Goal: Information Seeking & Learning: Find specific fact

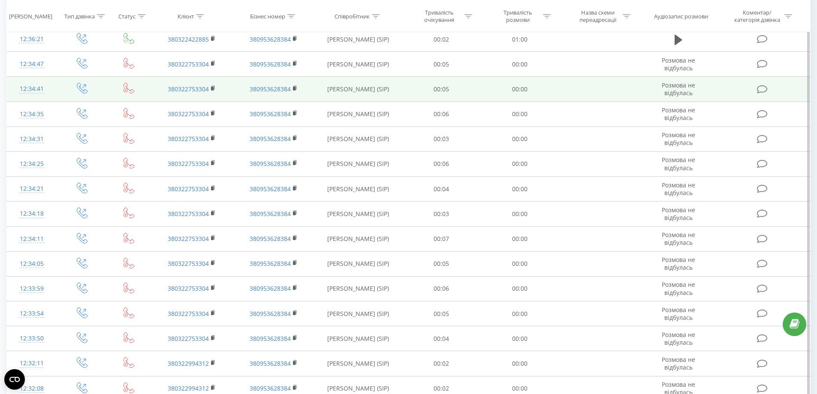
scroll to position [557, 0]
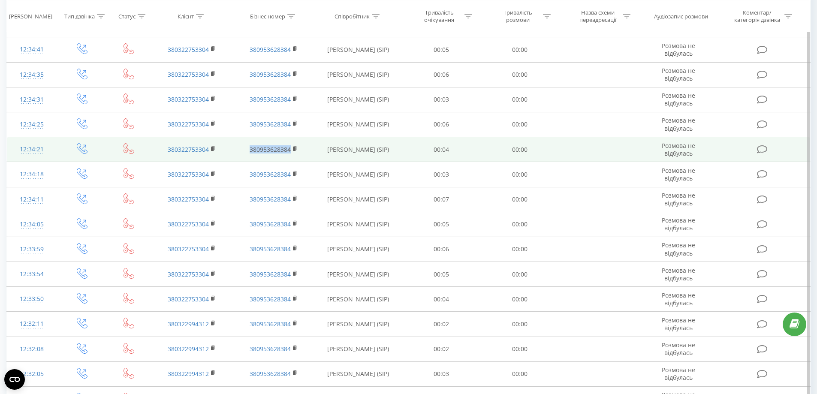
drag, startPoint x: 302, startPoint y: 154, endPoint x: 227, endPoint y: 154, distance: 75.0
click at [227, 154] on tr "12:34:21 380322753304 380953628384 Артур Стеценко (SIP) 00:04 00:00 Розмова не …" at bounding box center [409, 149] width 804 height 25
copy tr "380953628384"
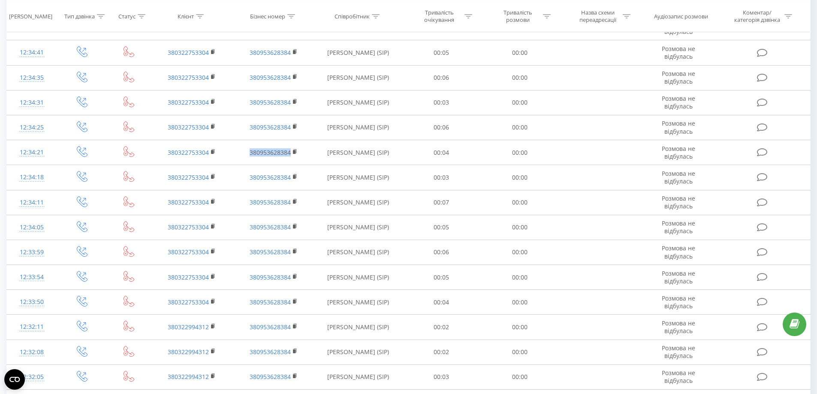
scroll to position [554, 0]
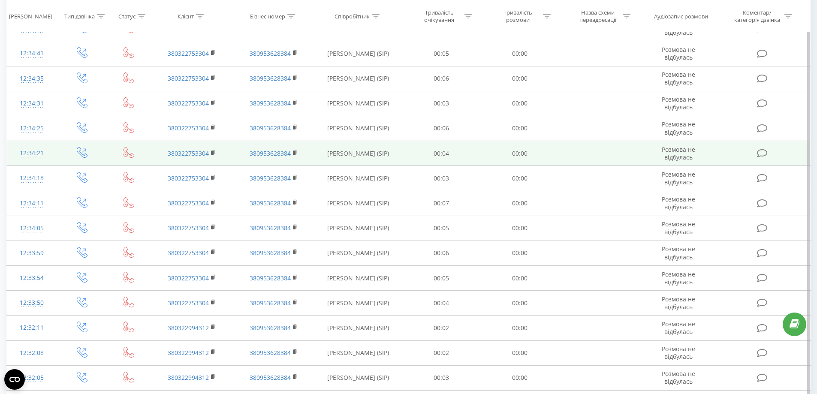
drag, startPoint x: 178, startPoint y: 159, endPoint x: 194, endPoint y: 159, distance: 15.4
click at [180, 159] on td "380322753304" at bounding box center [191, 153] width 81 height 25
drag, startPoint x: 210, startPoint y: 158, endPoint x: 178, endPoint y: 160, distance: 32.6
click at [178, 160] on td "380322753304" at bounding box center [191, 153] width 81 height 25
copy link "322753304"
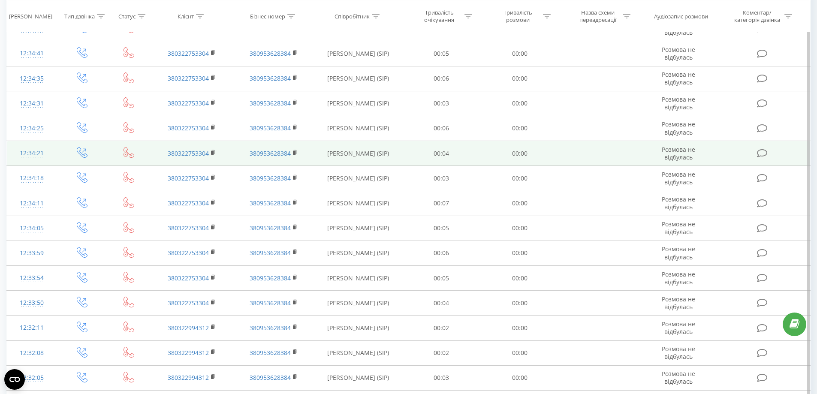
click at [212, 163] on td "380322753304" at bounding box center [191, 153] width 81 height 25
drag, startPoint x: 215, startPoint y: 160, endPoint x: 159, endPoint y: 159, distance: 56.6
click at [159, 160] on td "380322753304" at bounding box center [191, 153] width 81 height 25
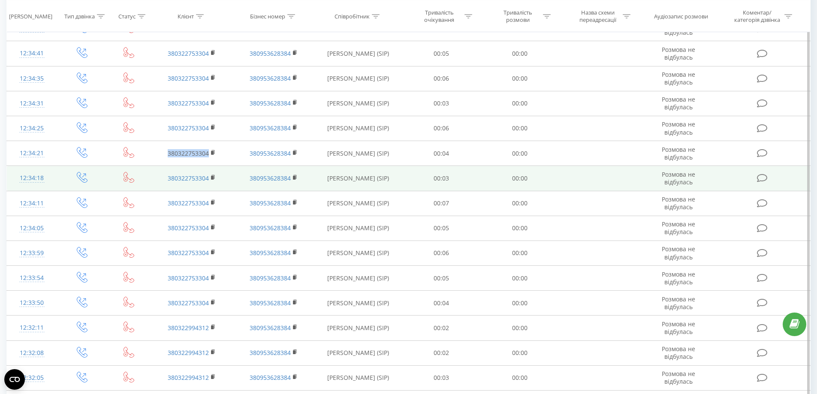
copy link "380322753304"
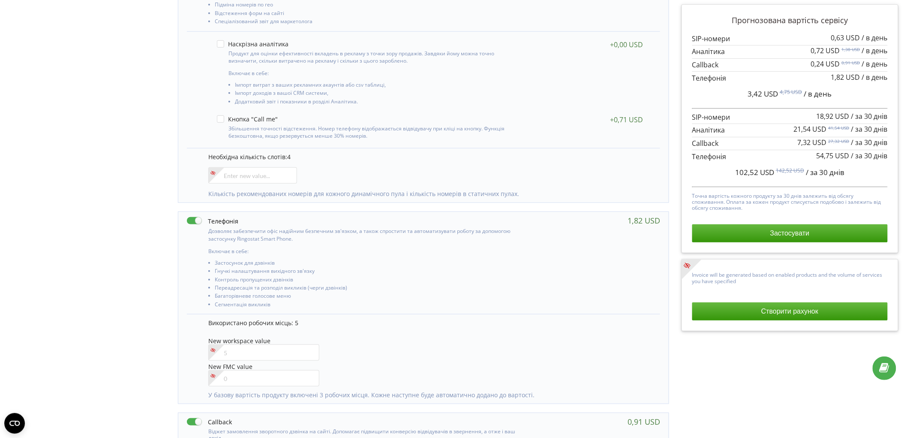
scroll to position [286, 0]
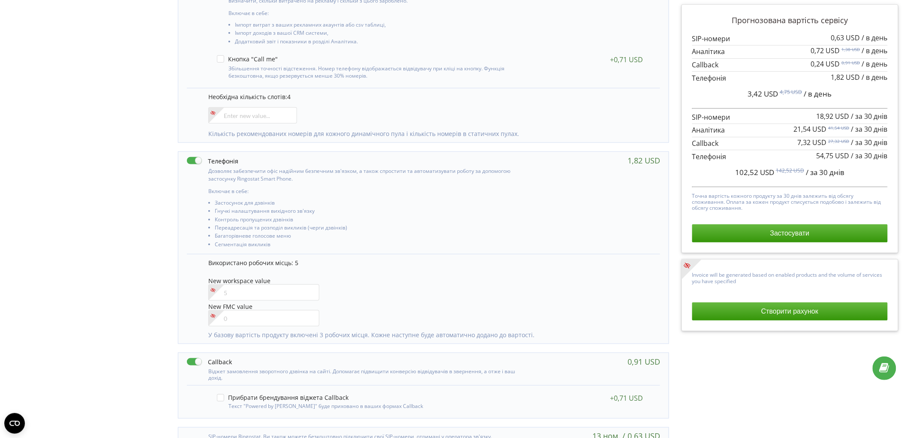
click at [0, 206] on div "В цьому проєкті є незавершений платіж. Перейти на сторінку неоплачених рахунків" at bounding box center [453, 117] width 907 height 732
click at [264, 110] on input"] "number" at bounding box center [252, 115] width 89 height 16
type input"] "5"
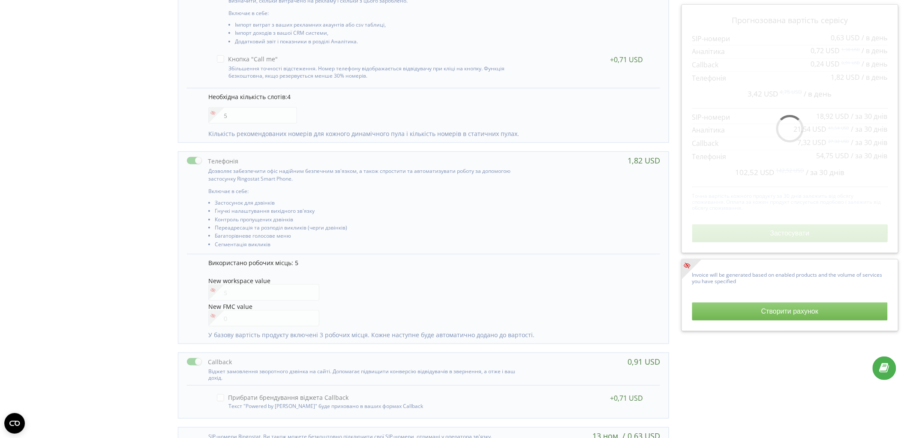
click at [58, 157] on div "Управління продуктами проєкту Оберіть продукти: Чим більше продуктів ви підключ…" at bounding box center [453, 151] width 901 height 660
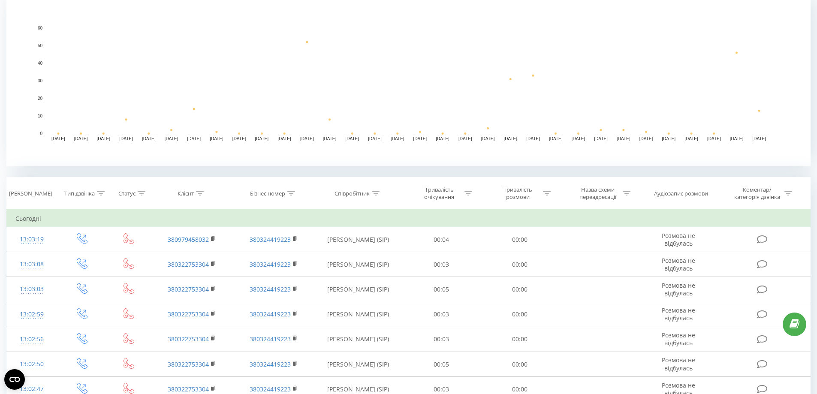
scroll to position [129, 0]
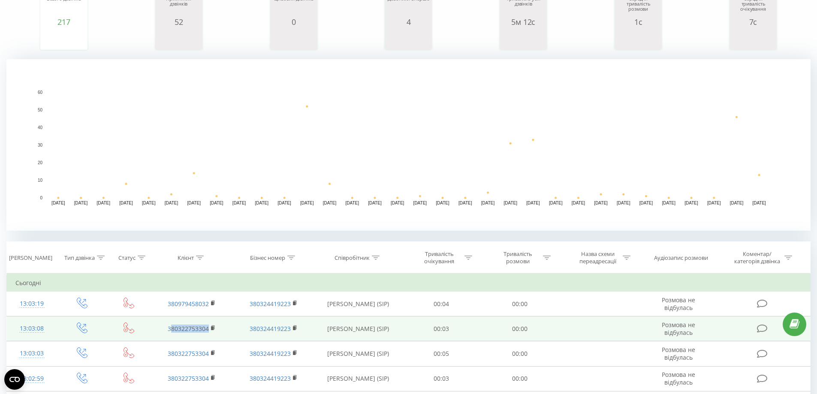
drag, startPoint x: 201, startPoint y: 334, endPoint x: 163, endPoint y: 333, distance: 37.7
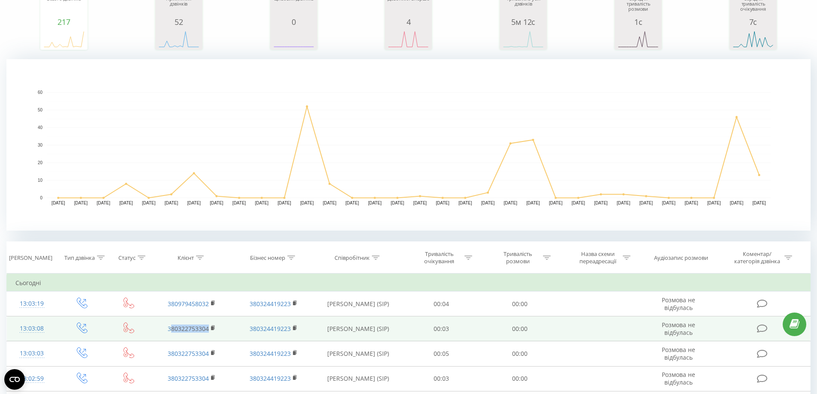
click at [165, 334] on td "380322753304" at bounding box center [191, 328] width 81 height 25
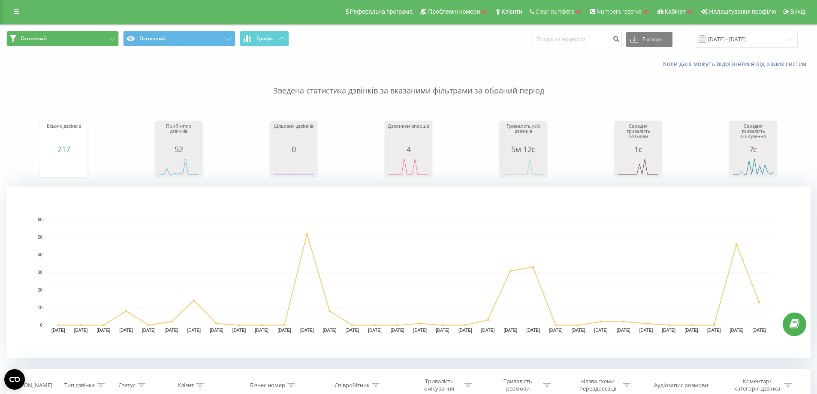
scroll to position [0, 0]
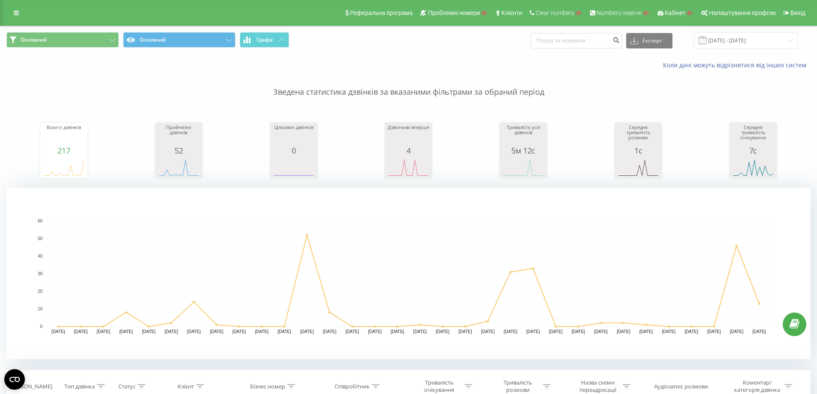
click at [14, 20] on div "Реферальна програма Проблемні номери Клієнти Clear numbers Numbers reserve Кабі…" at bounding box center [408, 13] width 817 height 26
click at [13, 17] on link at bounding box center [16, 13] width 15 height 12
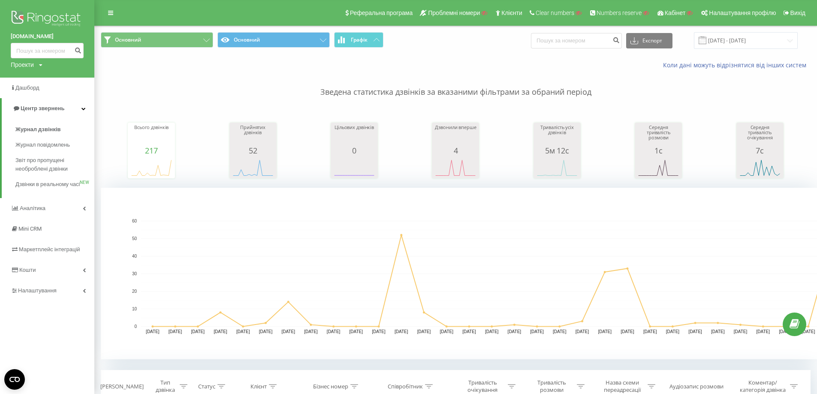
drag, startPoint x: 19, startPoint y: 37, endPoint x: 106, endPoint y: 27, distance: 87.2
click at [66, 36] on div "TinyRingostat.com Проекти Пошук" at bounding box center [47, 39] width 94 height 78
copy link "TinyRingostat.com"
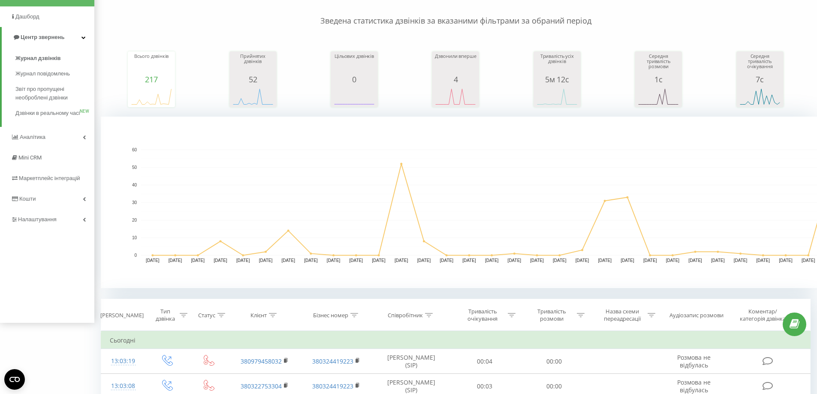
scroll to position [257, 0]
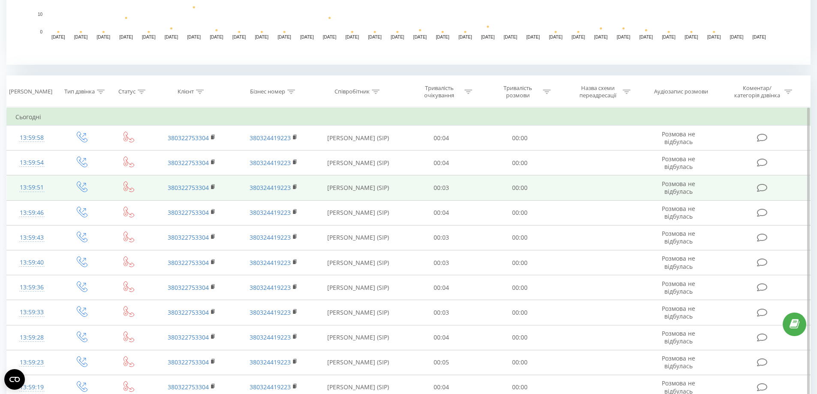
scroll to position [386, 0]
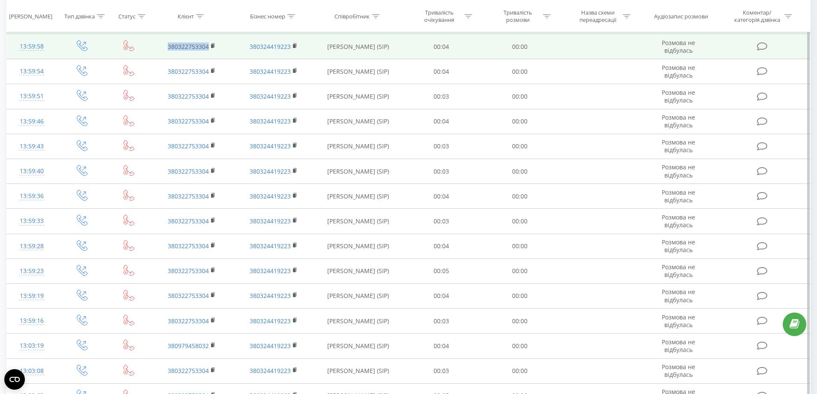
drag, startPoint x: 206, startPoint y: 51, endPoint x: 142, endPoint y: 48, distance: 63.5
click at [142, 48] on tr "13:59:58 380322753304 380324419223 Stepura Sergii (SIP) 00:04 00:00 Розмова не …" at bounding box center [409, 46] width 804 height 25
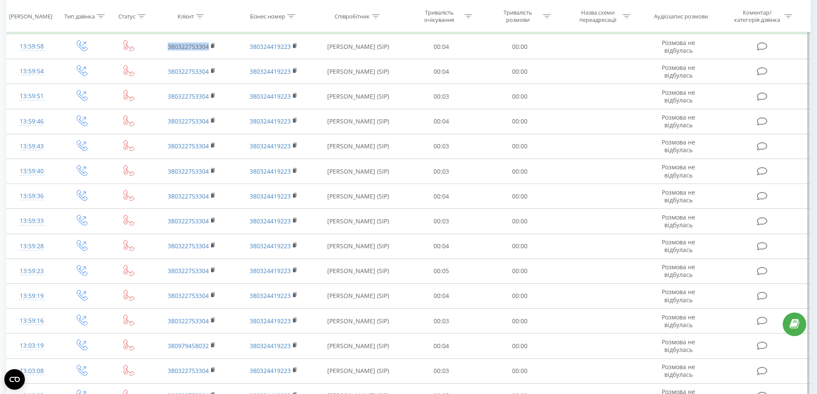
copy link "380322753304"
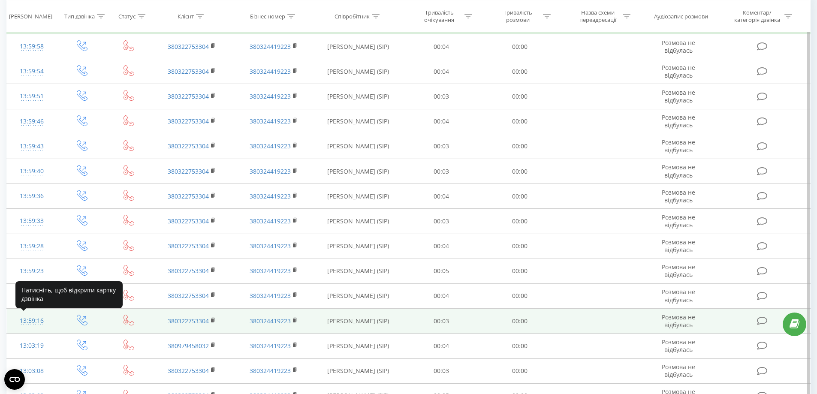
click at [43, 318] on div "13:59:16" at bounding box center [31, 321] width 33 height 17
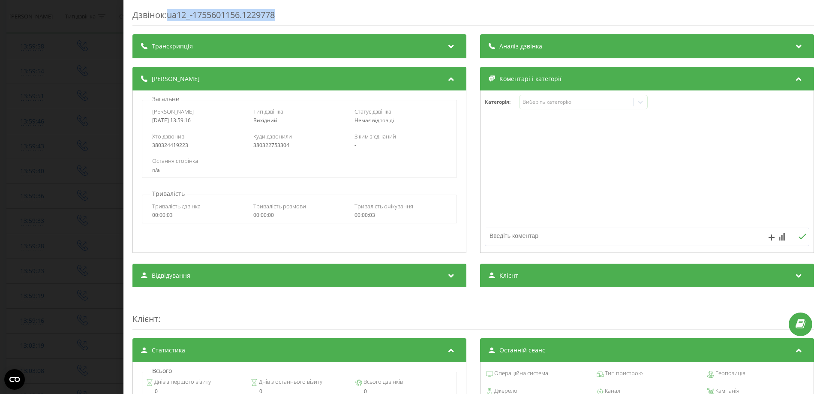
drag, startPoint x: 303, startPoint y: 9, endPoint x: 170, endPoint y: 15, distance: 133.1
click at [170, 15] on div "Дзвінок : ua12_-1755601156.1229778" at bounding box center [474, 17] width 682 height 17
copy div "ua12_-1755601156.1229778"
drag, startPoint x: 141, startPoint y: 105, endPoint x: 191, endPoint y: 113, distance: 50.9
click at [191, 113] on div "Загальне Дата дзвінка 2025-08-19 13:59:16 Тип дзвінка Вихідний Статус дзвінка Н…" at bounding box center [299, 136] width 325 height 83
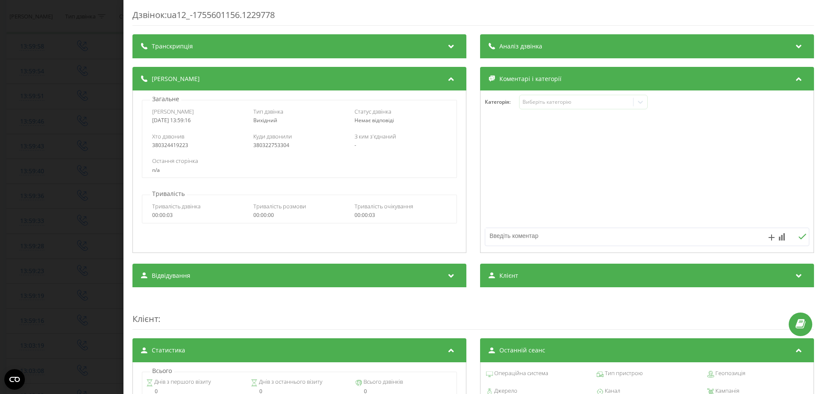
click at [355, 135] on span "З ким з'єднаний" at bounding box center [376, 137] width 42 height 8
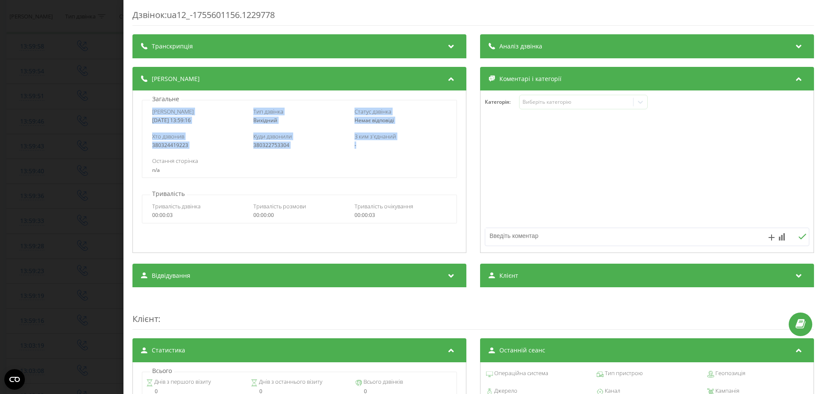
copy div "Дата дзвінка 2025-08-19 13:59:16 Тип дзвінка Вихідний Статус дзвінка Немає відп…"
drag, startPoint x: 361, startPoint y: 144, endPoint x: 151, endPoint y: 114, distance: 212.3
click at [151, 114] on div "Дата дзвінка 2025-08-19 13:59:16 Тип дзвінка Вихідний Статус дзвінка Немає відп…" at bounding box center [299, 139] width 315 height 78
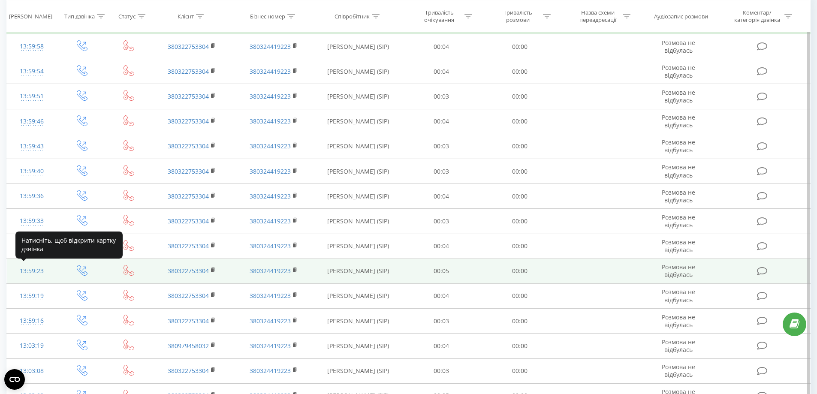
click at [34, 273] on div "13:59:23" at bounding box center [31, 271] width 33 height 17
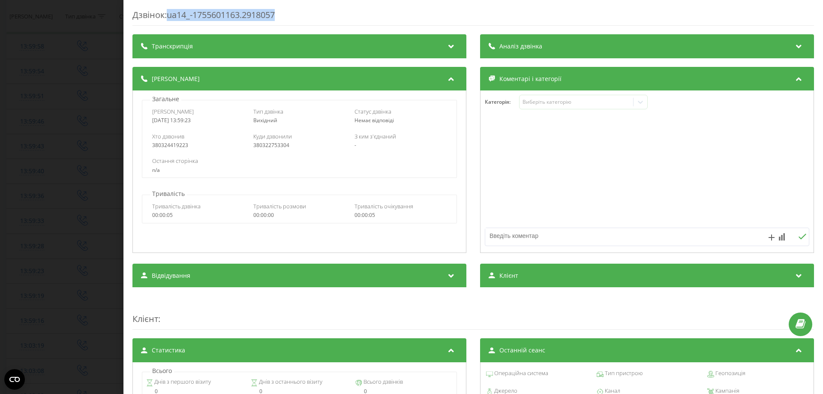
drag, startPoint x: 302, startPoint y: 16, endPoint x: 171, endPoint y: 18, distance: 130.8
click at [171, 18] on div "Дзвінок : ua14_-1755601163.2918057" at bounding box center [474, 17] width 682 height 17
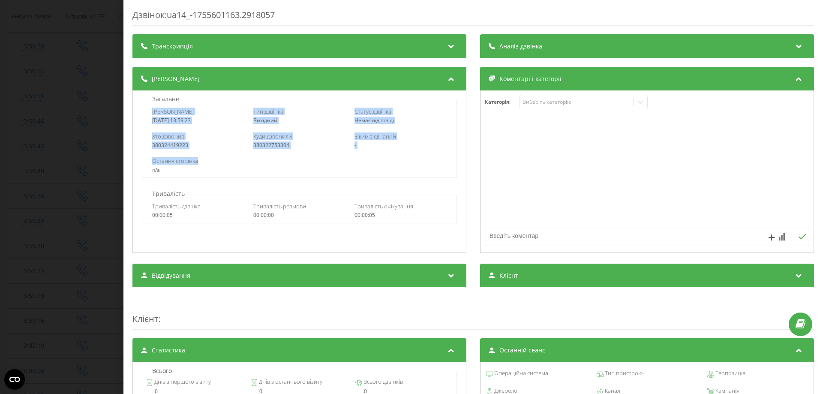
drag, startPoint x: 145, startPoint y: 113, endPoint x: 407, endPoint y: 155, distance: 264.9
click at [407, 155] on div "Дата дзвінка 2025-08-19 13:59:23 Тип дзвінка Вихідний Статус дзвінка Немає відп…" at bounding box center [299, 139] width 315 height 78
copy div "Дата дзвінка 2025-08-19 13:59:23 Тип дзвінка Вихідний Статус дзвінка Немає відп…"
click at [316, 155] on div "Остання сторінка n/a" at bounding box center [299, 165] width 314 height 25
drag, startPoint x: 151, startPoint y: 112, endPoint x: 376, endPoint y: 142, distance: 227.1
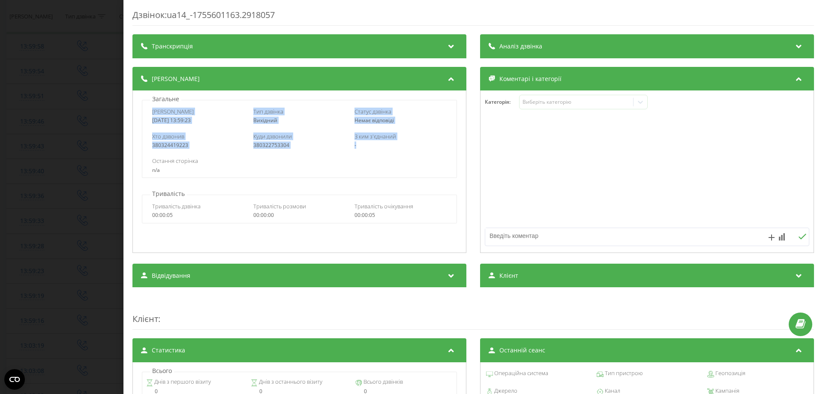
click at [376, 142] on div "Дата дзвінка 2025-08-19 13:59:23 Тип дзвінка Вихідний Статус дзвінка Немає відп…" at bounding box center [299, 139] width 315 height 78
copy div "Дата дзвінка 2025-08-19 13:59:23 Тип дзвінка Вихідний Статус дзвінка Немає відп…"
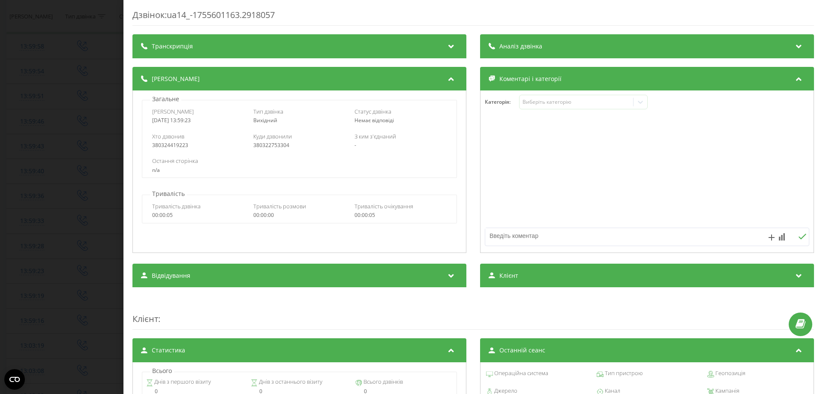
click at [206, 155] on div "Остання сторінка n/a" at bounding box center [299, 165] width 314 height 25
drag, startPoint x: 195, startPoint y: 148, endPoint x: 142, endPoint y: 148, distance: 52.7
click at [142, 148] on div "Хто дзвонив 380324419223 Куди дзвонили 380322753304 З ким з'єднаний -" at bounding box center [299, 140] width 314 height 25
copy div "380324419223"
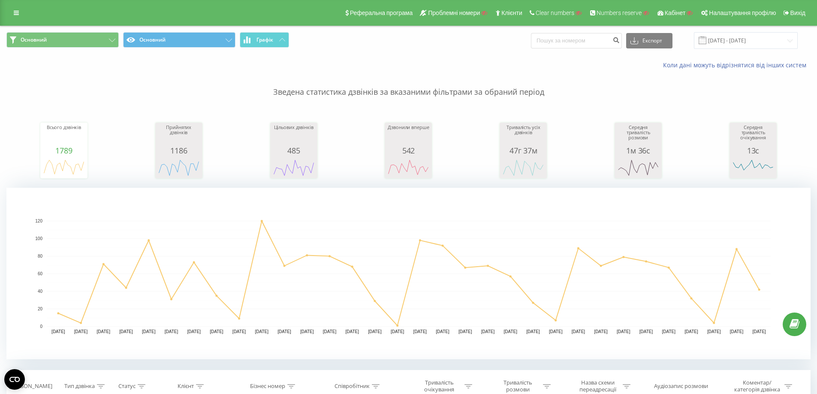
scroll to position [214, 0]
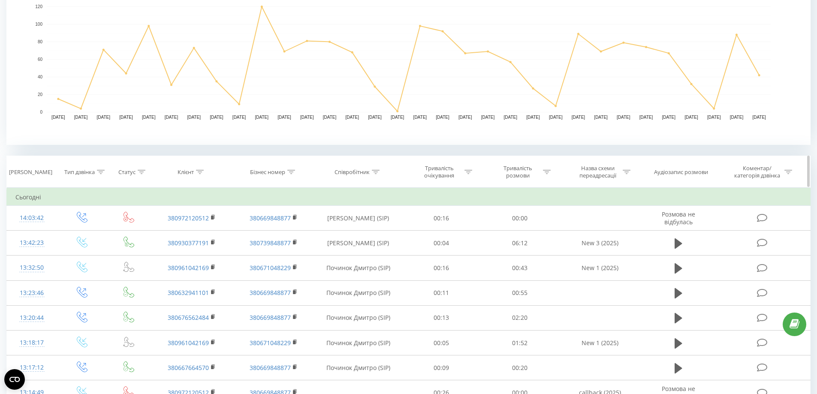
click at [290, 171] on icon at bounding box center [291, 172] width 8 height 4
click at [266, 235] on input "text" at bounding box center [273, 233] width 75 height 15
paste input "0739848877"
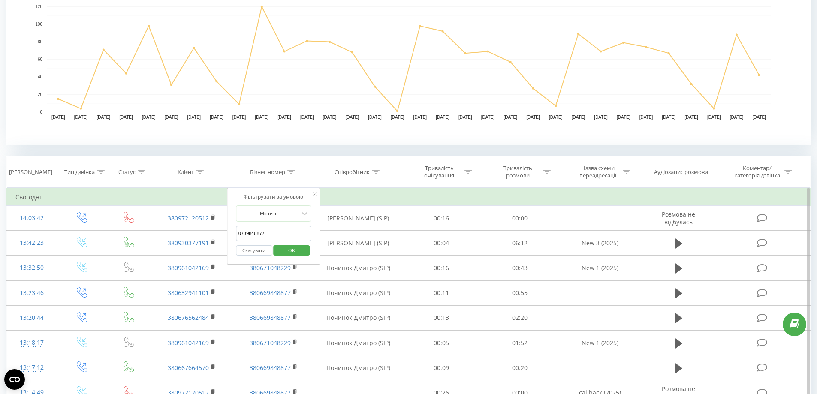
type input "0739848877"
click at [295, 253] on span "OK" at bounding box center [292, 250] width 24 height 13
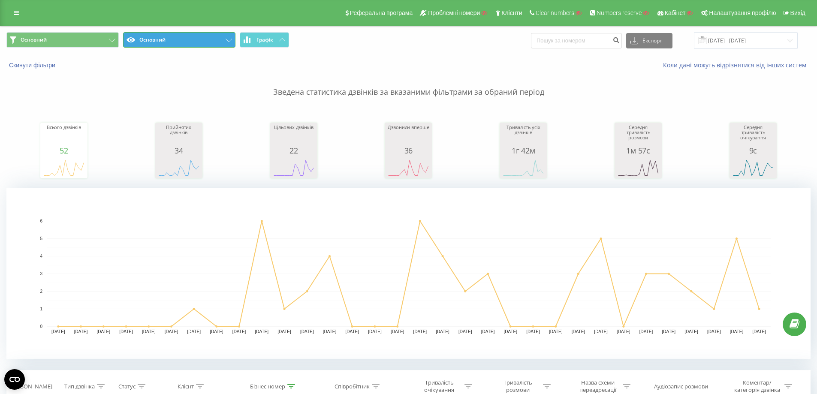
click at [178, 35] on button "Основний" at bounding box center [179, 39] width 112 height 15
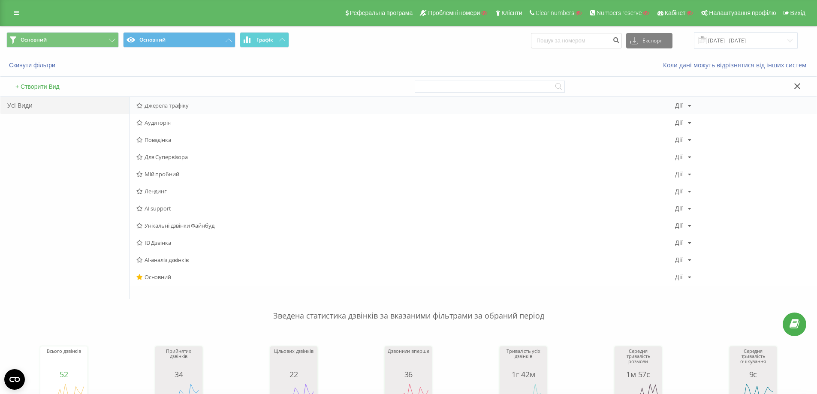
click at [182, 105] on span "Джерела трафіку" at bounding box center [405, 105] width 539 height 6
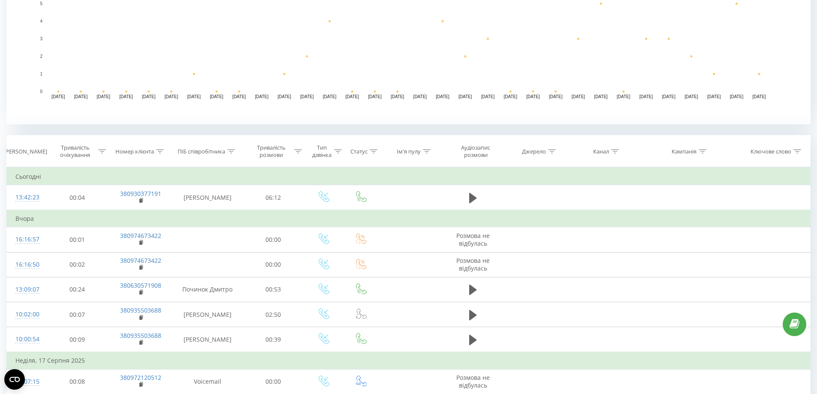
scroll to position [220, 0]
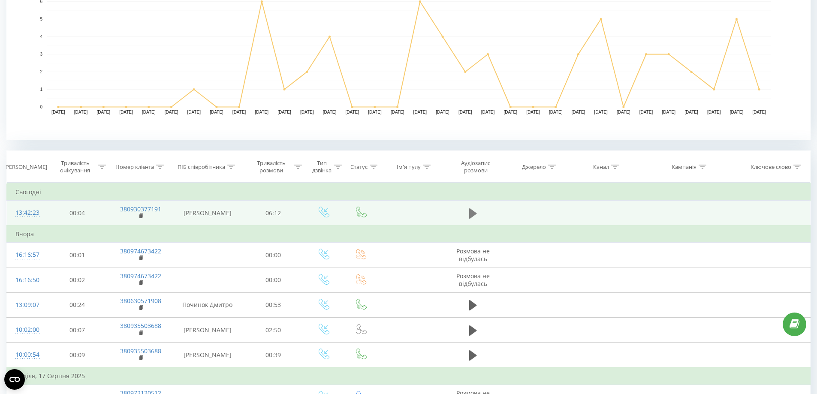
click at [470, 212] on icon at bounding box center [473, 213] width 8 height 10
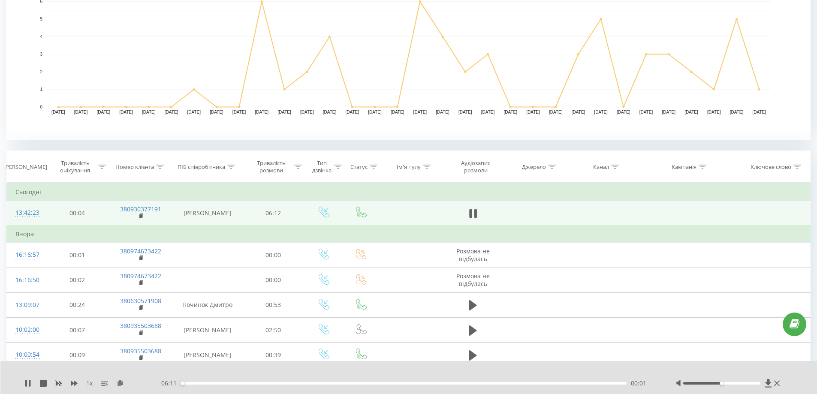
scroll to position [434, 0]
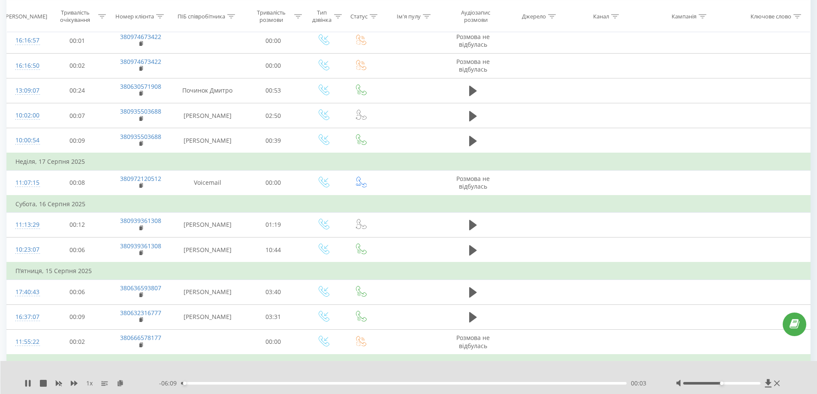
click at [290, 382] on div "- 06:09 00:03 00:03" at bounding box center [406, 383] width 495 height 9
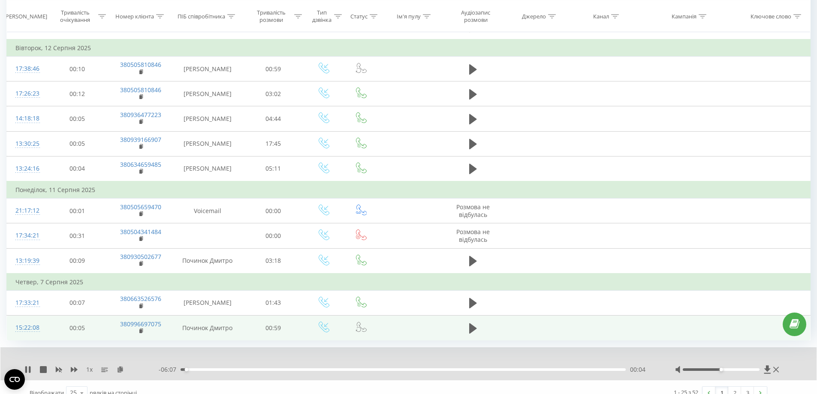
scroll to position [853, 0]
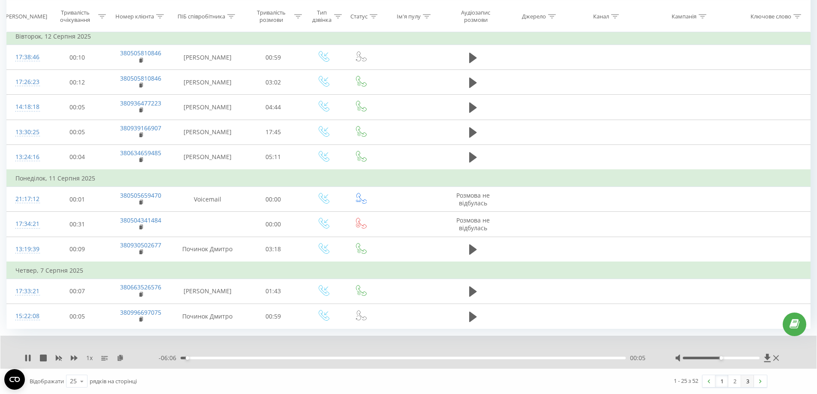
click at [748, 385] on link "3" at bounding box center [747, 381] width 13 height 12
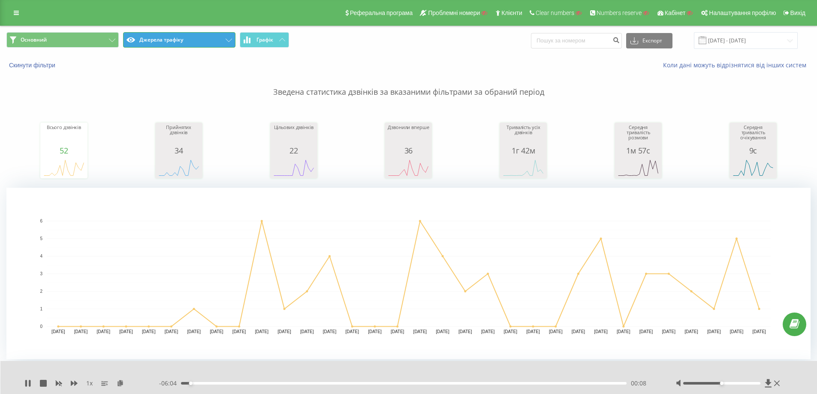
click at [185, 45] on button "Джерела трафіку" at bounding box center [179, 39] width 112 height 15
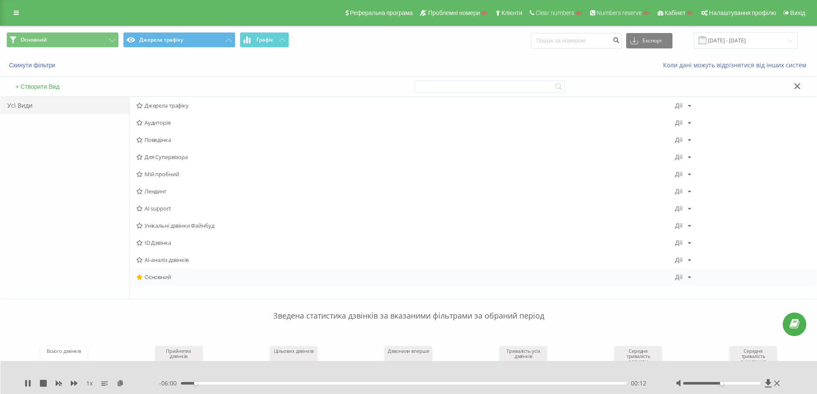
click at [172, 279] on span "Основний" at bounding box center [405, 277] width 539 height 6
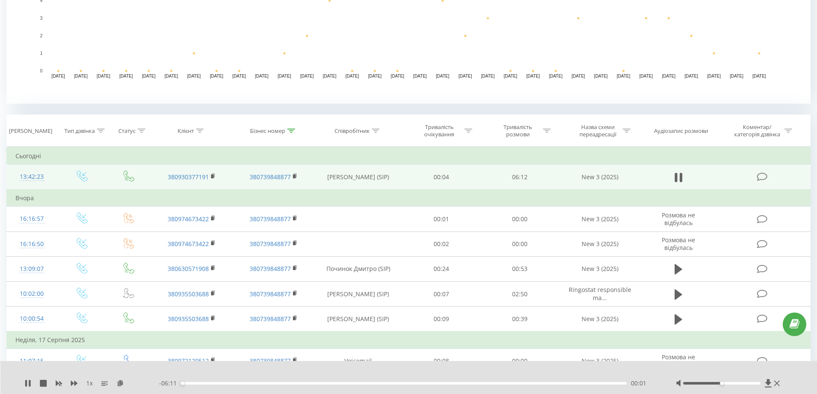
scroll to position [257, 0]
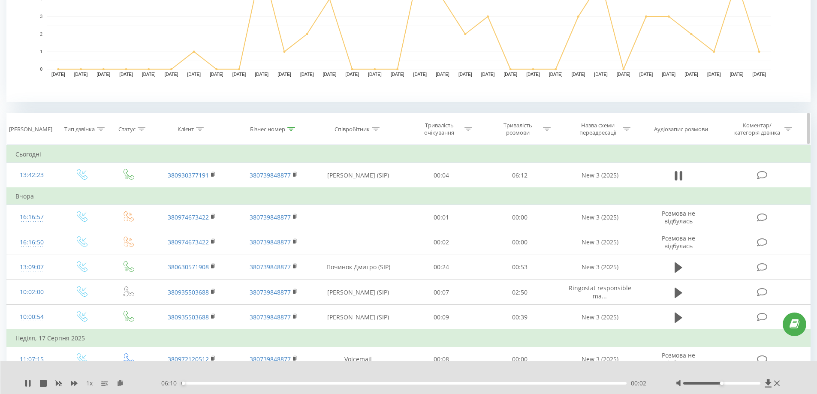
click at [136, 127] on div "Статус" at bounding box center [131, 129] width 27 height 7
drag, startPoint x: 98, startPoint y: 128, endPoint x: 98, endPoint y: 134, distance: 6.0
click at [98, 128] on icon at bounding box center [101, 129] width 8 height 4
drag, startPoint x: 99, startPoint y: 187, endPoint x: 98, endPoint y: 195, distance: 7.8
click at [99, 188] on div "Введіть значення" at bounding box center [77, 191] width 61 height 7
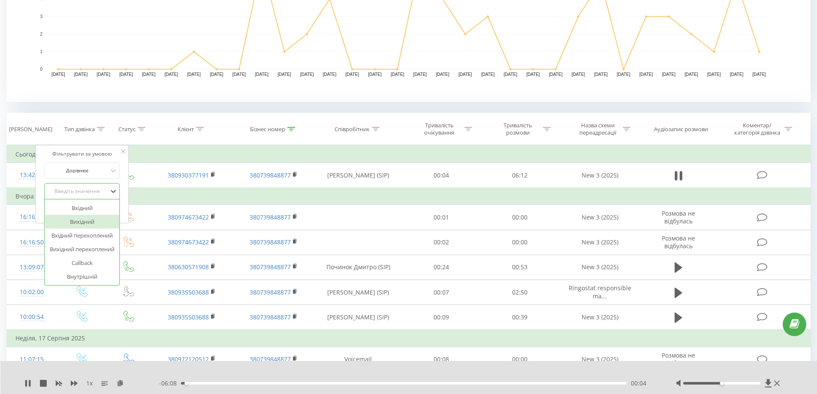
drag, startPoint x: 94, startPoint y: 208, endPoint x: 90, endPoint y: 219, distance: 12.3
click at [90, 219] on div "Вхідний Вихідний Вхідний перехоплений Вихідний перехоплений Callback Внутрішній" at bounding box center [82, 242] width 75 height 86
click at [90, 222] on div "Вихідний" at bounding box center [82, 222] width 75 height 14
click at [108, 205] on span "OK" at bounding box center [100, 208] width 24 height 13
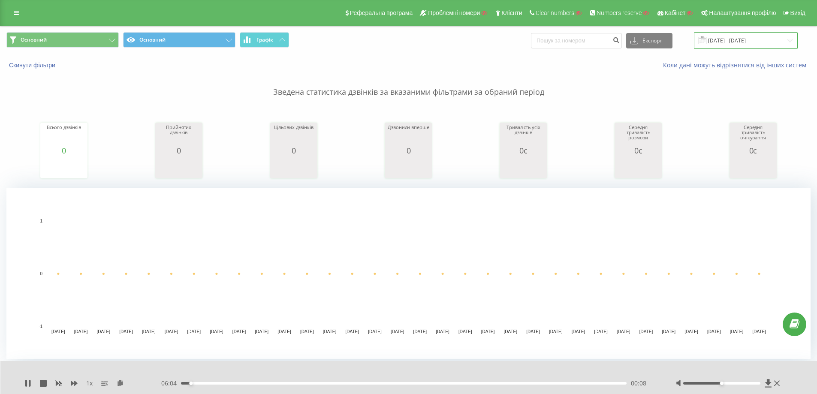
click at [751, 46] on input "[DATE] - [DATE]" at bounding box center [746, 40] width 104 height 17
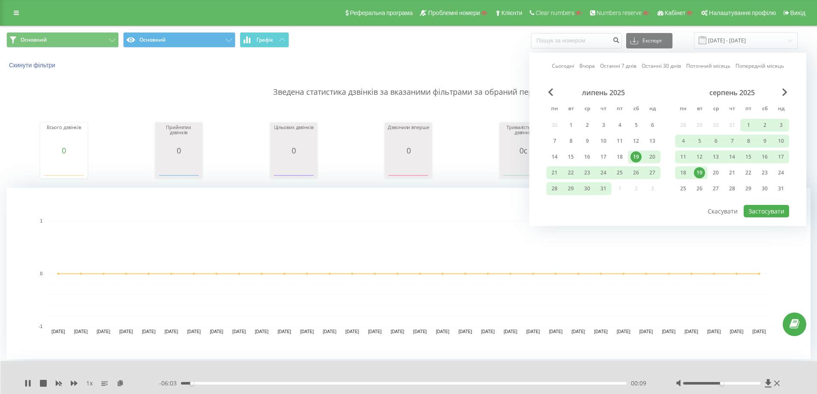
click at [702, 173] on div "19" at bounding box center [699, 172] width 11 height 11
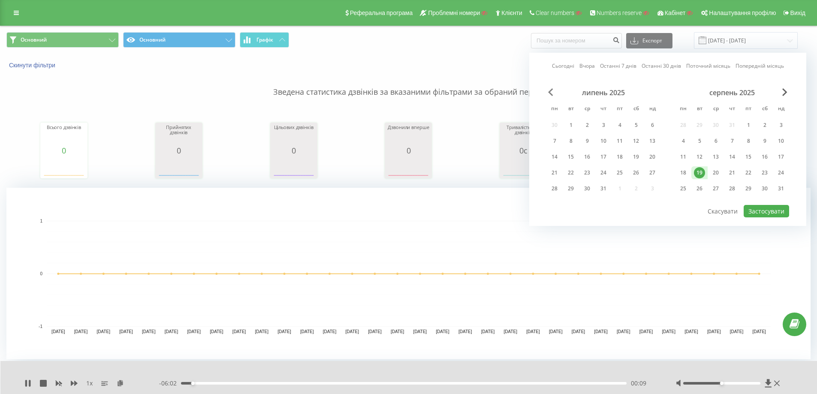
drag, startPoint x: 545, startPoint y: 92, endPoint x: 552, endPoint y: 92, distance: 6.9
click at [548, 92] on div "Сьогодні Вчора Останні 7 днів Останні 30 днів Поточний місяць Попередній місяць…" at bounding box center [667, 139] width 277 height 173
click at [552, 92] on span "Previous Month" at bounding box center [550, 92] width 5 height 8
click at [551, 92] on span "Previous Month" at bounding box center [550, 92] width 5 height 8
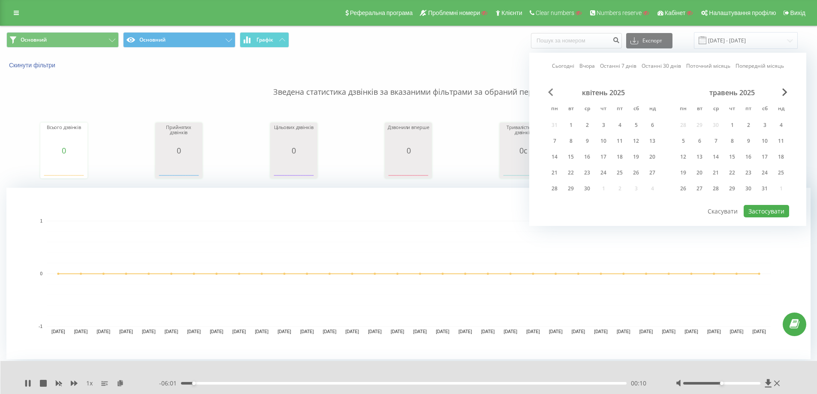
click at [551, 92] on span "Previous Month" at bounding box center [550, 92] width 5 height 8
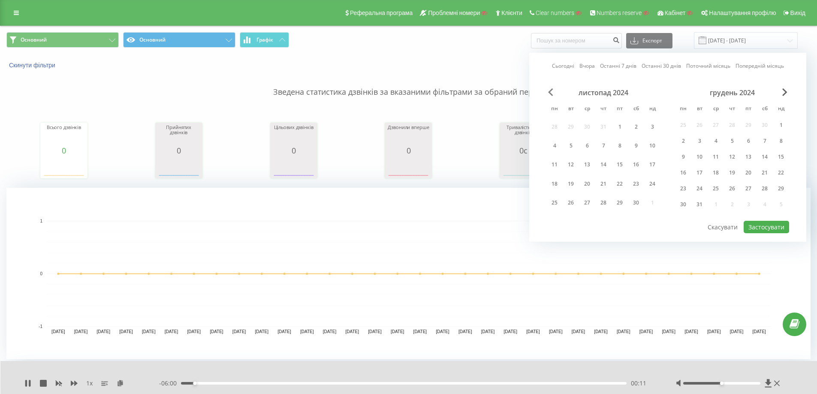
click at [551, 92] on span "Previous Month" at bounding box center [550, 92] width 5 height 8
drag, startPoint x: 554, startPoint y: 126, endPoint x: 756, endPoint y: 208, distance: 217.9
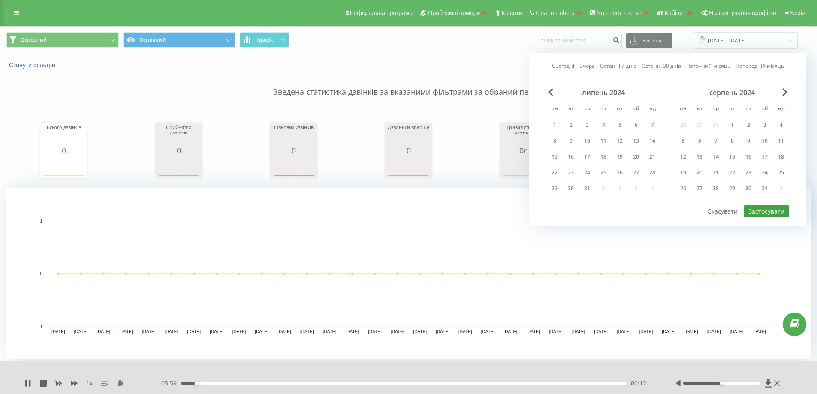
click at [554, 126] on div "1" at bounding box center [554, 125] width 11 height 11
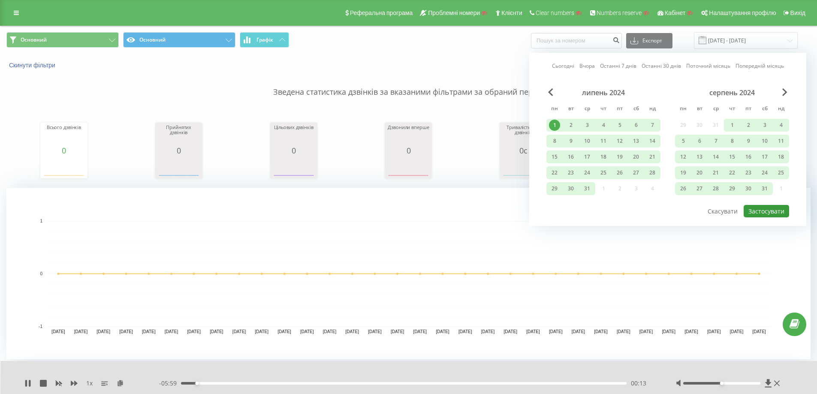
drag, startPoint x: 764, startPoint y: 213, endPoint x: 753, endPoint y: 212, distance: 10.8
click at [763, 213] on button "Застосувати" at bounding box center [766, 211] width 45 height 12
type input "01.07.2024 - 19.08.2025"
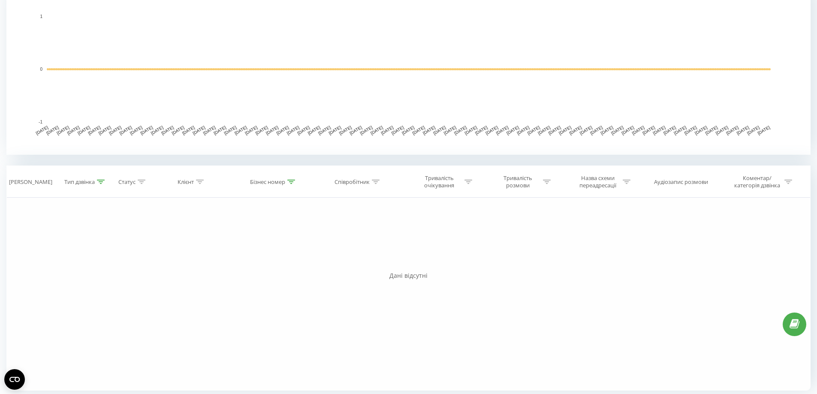
scroll to position [208, 0]
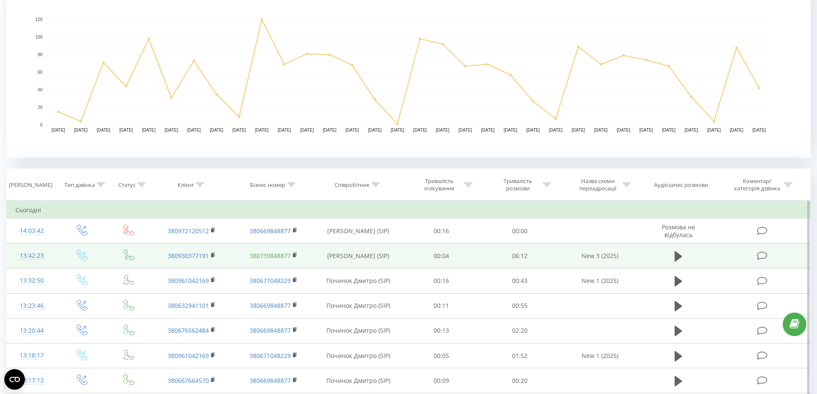
scroll to position [214, 0]
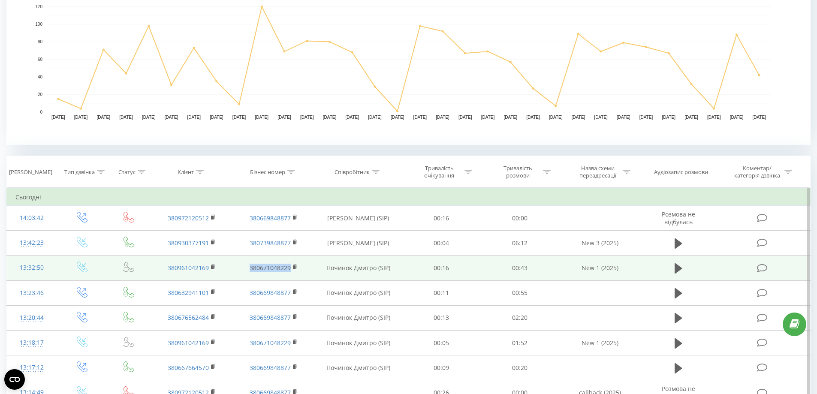
drag, startPoint x: 295, startPoint y: 271, endPoint x: 244, endPoint y: 271, distance: 50.6
click at [248, 271] on td "380671048229" at bounding box center [272, 268] width 81 height 25
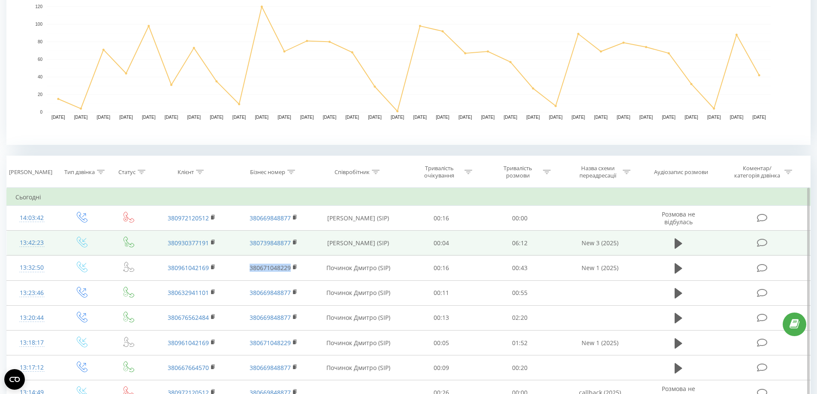
copy link "380671048229"
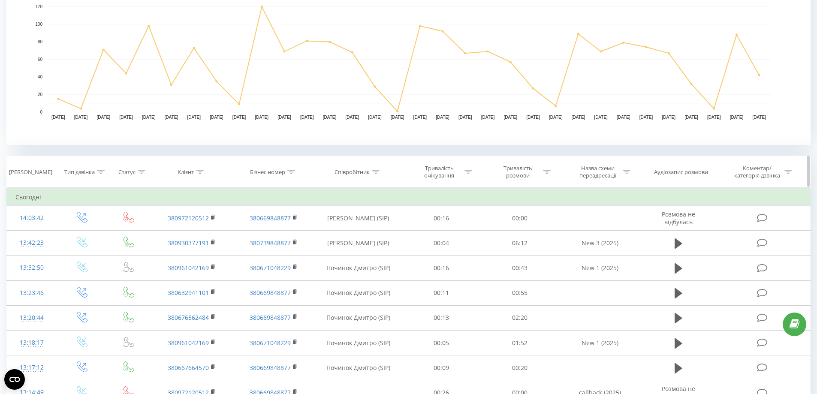
click at [288, 175] on div at bounding box center [291, 172] width 8 height 7
click at [314, 193] on icon at bounding box center [314, 194] width 4 height 4
drag, startPoint x: 292, startPoint y: 172, endPoint x: 289, endPoint y: 176, distance: 5.2
click at [290, 172] on icon at bounding box center [291, 172] width 8 height 4
click at [267, 237] on input "text" at bounding box center [273, 233] width 75 height 15
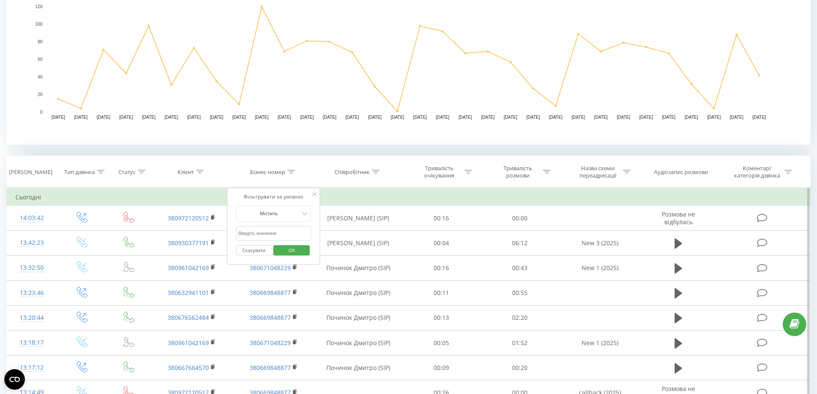
paste input "380669848877"
type input "380669848877"
click at [294, 251] on span "OK" at bounding box center [292, 250] width 24 height 13
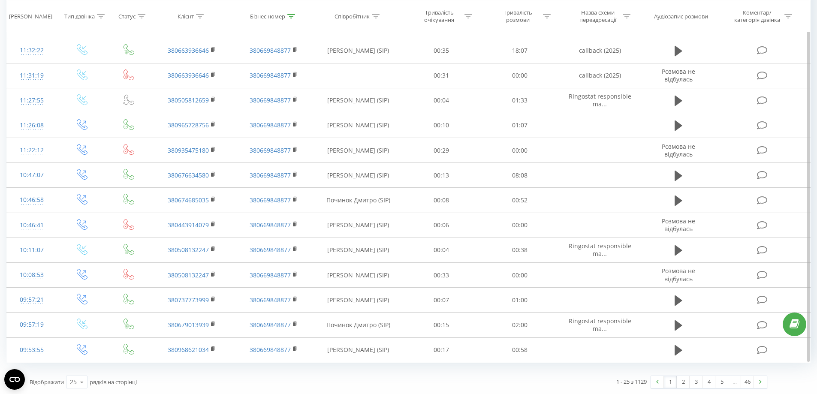
scroll to position [682, 0]
click at [720, 382] on link "5" at bounding box center [721, 381] width 13 height 12
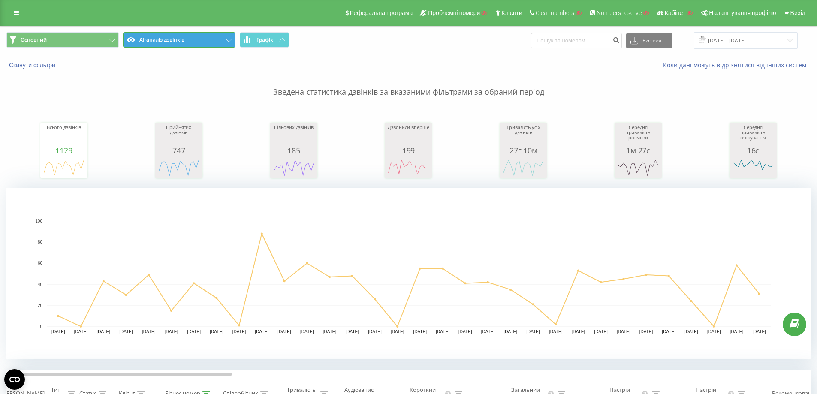
click at [166, 39] on button "AI-аналіз дзвінків" at bounding box center [179, 39] width 112 height 15
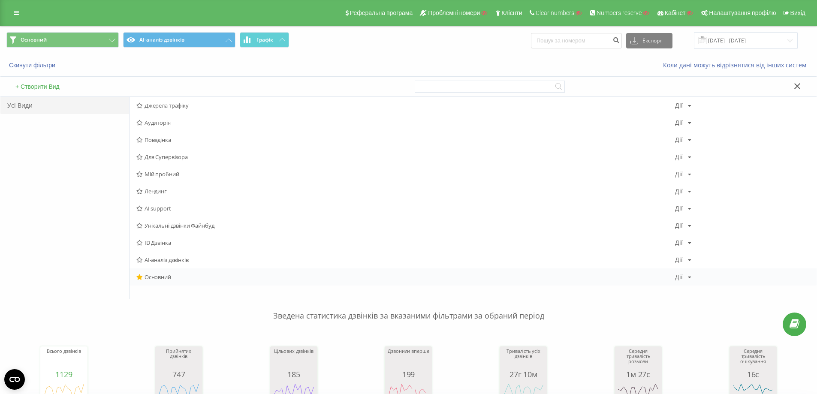
click at [175, 277] on span "Основний" at bounding box center [405, 277] width 539 height 6
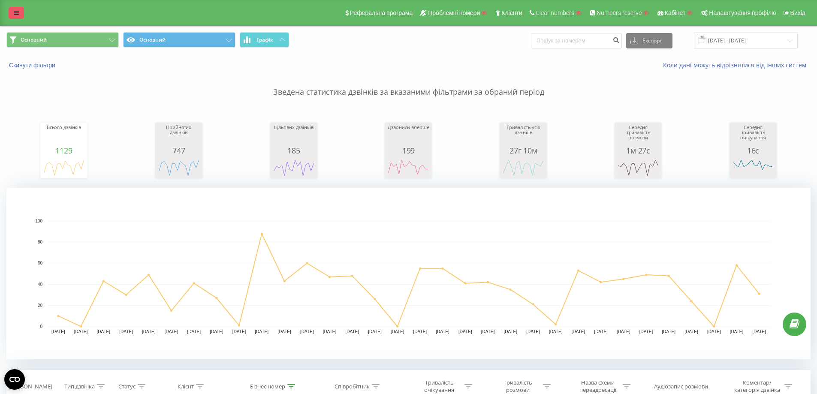
click at [16, 16] on link at bounding box center [16, 13] width 15 height 12
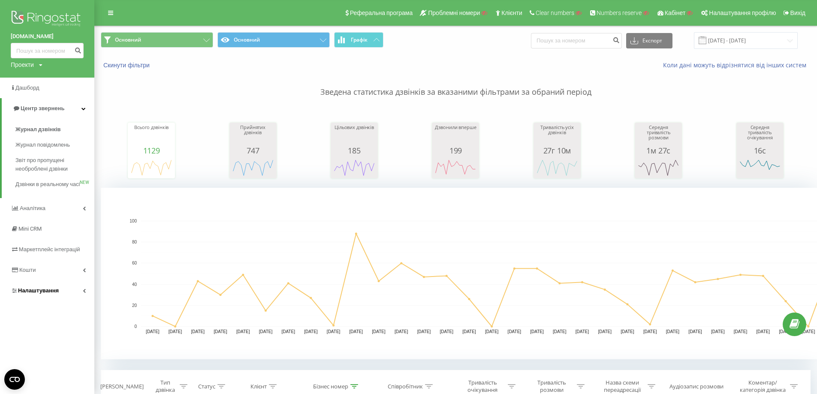
click at [42, 294] on span "Налаштування" at bounding box center [38, 290] width 41 height 6
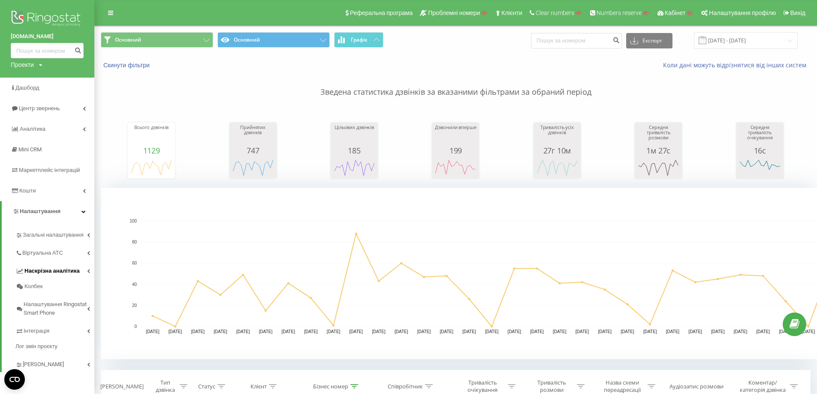
click at [55, 262] on link "Наскрізна аналітика" at bounding box center [54, 270] width 79 height 18
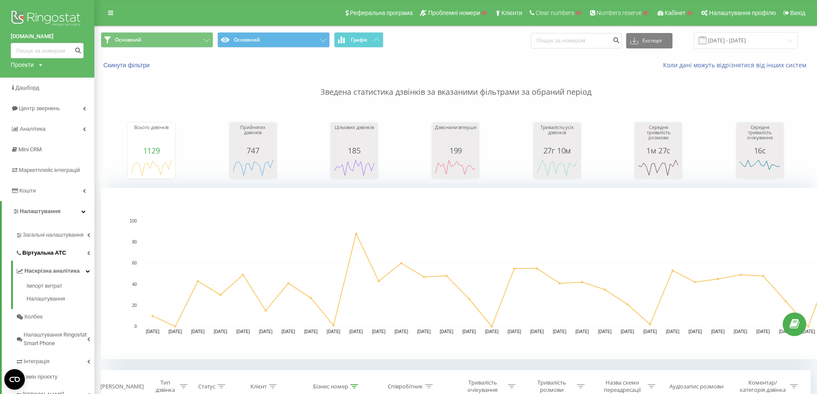
drag, startPoint x: 57, startPoint y: 251, endPoint x: 63, endPoint y: 252, distance: 5.7
click at [57, 250] on span "Віртуальна АТС" at bounding box center [44, 253] width 44 height 9
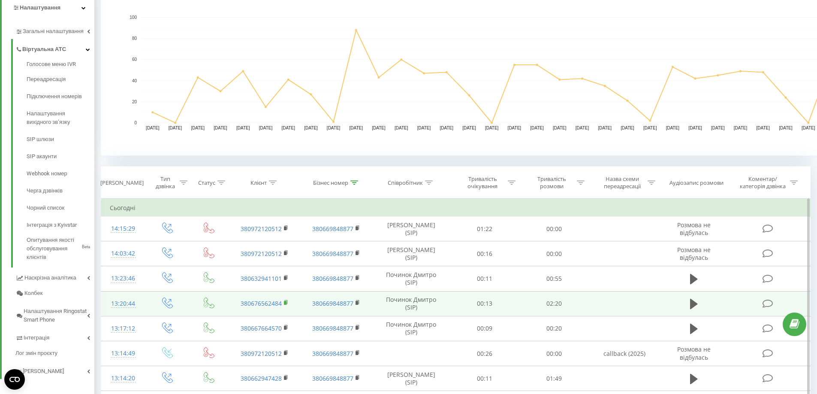
scroll to position [257, 0]
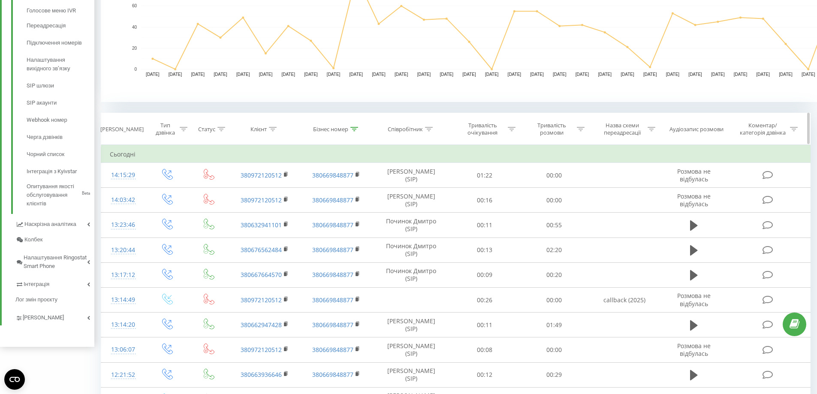
click at [354, 131] on icon at bounding box center [354, 129] width 8 height 4
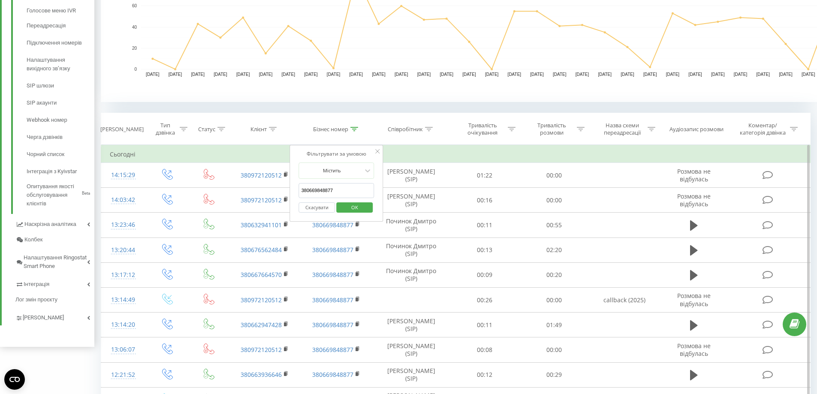
click at [340, 184] on input "380669848877" at bounding box center [336, 190] width 75 height 15
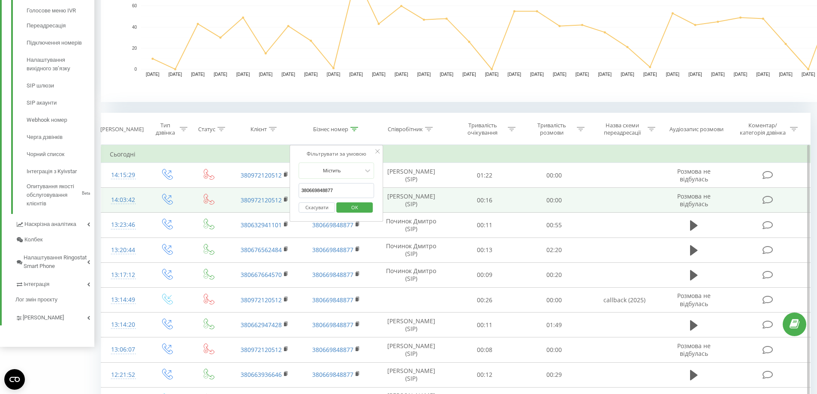
drag, startPoint x: 341, startPoint y: 190, endPoint x: 277, endPoint y: 195, distance: 64.5
drag, startPoint x: 334, startPoint y: 190, endPoint x: 277, endPoint y: 192, distance: 56.2
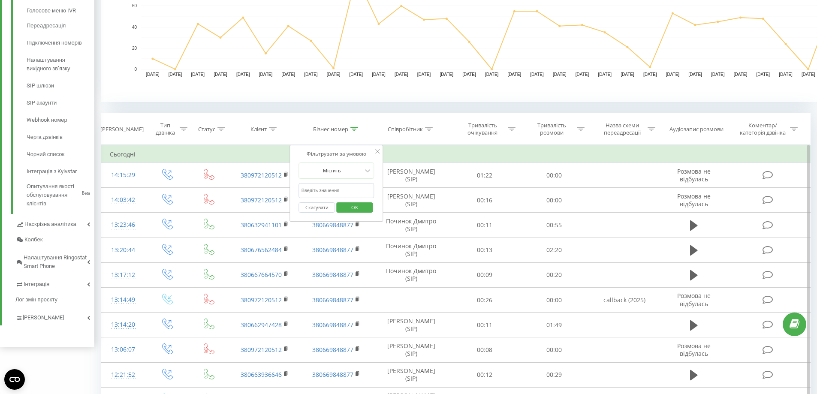
click at [319, 204] on button "Скасувати" at bounding box center [317, 207] width 36 height 11
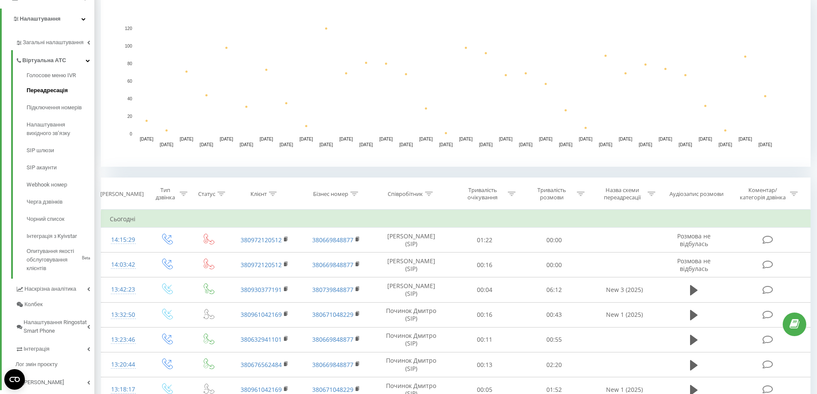
scroll to position [172, 0]
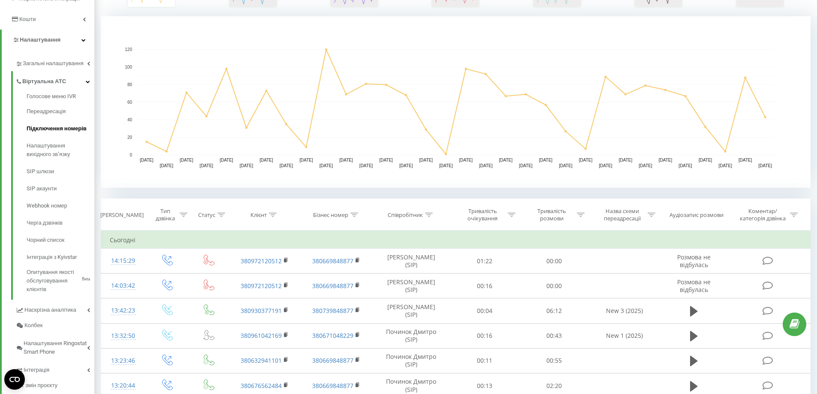
click at [66, 124] on link "Підключення номерів" at bounding box center [61, 128] width 68 height 17
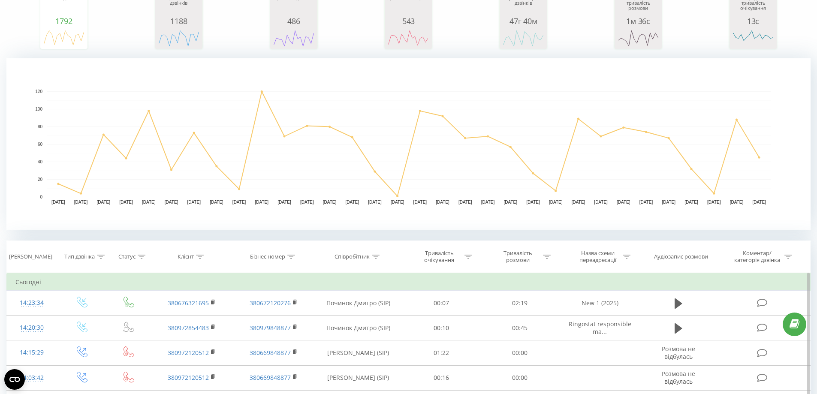
scroll to position [214, 0]
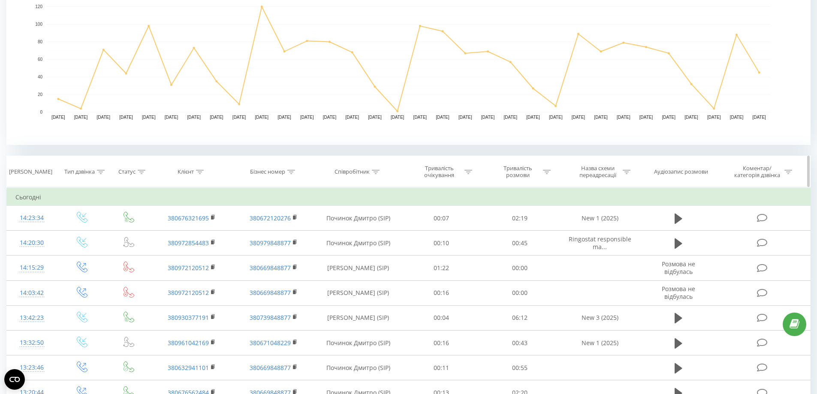
click at [201, 171] on icon at bounding box center [200, 172] width 8 height 4
click at [189, 234] on input "text" at bounding box center [191, 233] width 75 height 15
paste input "380630571908"
type input "380630571908"
click at [205, 245] on span "OK" at bounding box center [210, 250] width 24 height 13
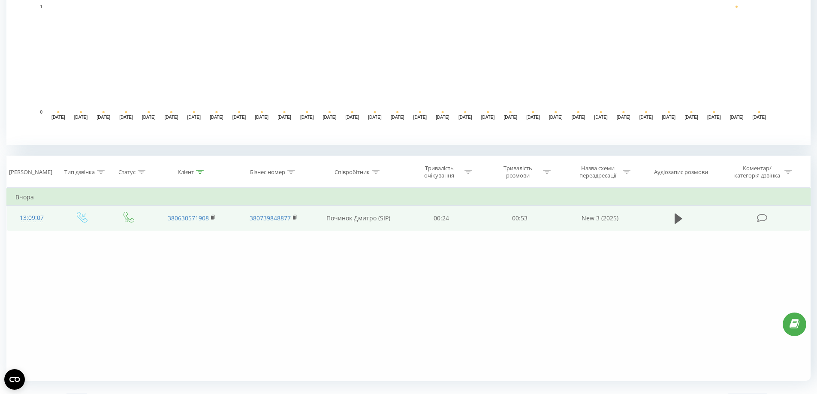
click at [219, 223] on td "380630571908" at bounding box center [191, 218] width 81 height 25
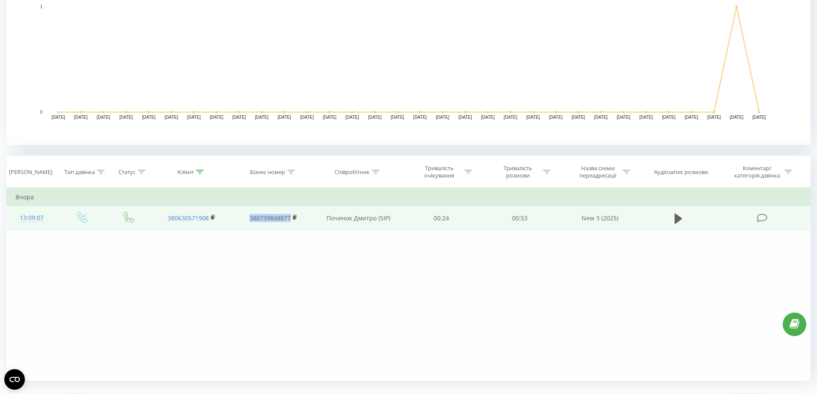
drag, startPoint x: 300, startPoint y: 223, endPoint x: 244, endPoint y: 223, distance: 56.2
click at [244, 223] on td "380739848877" at bounding box center [272, 218] width 81 height 25
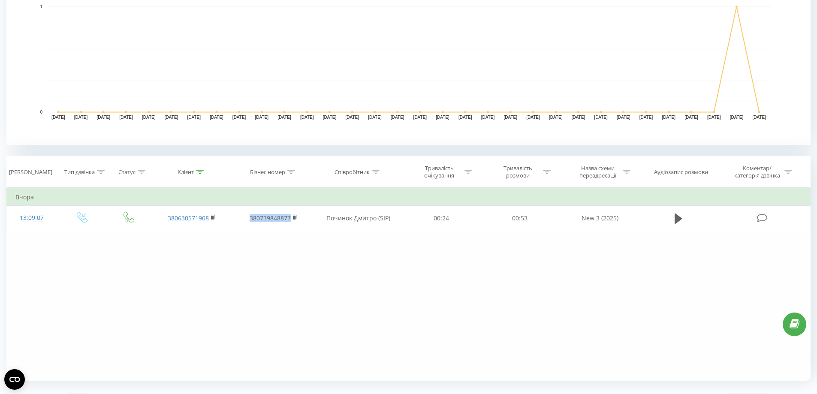
copy link "380739848877"
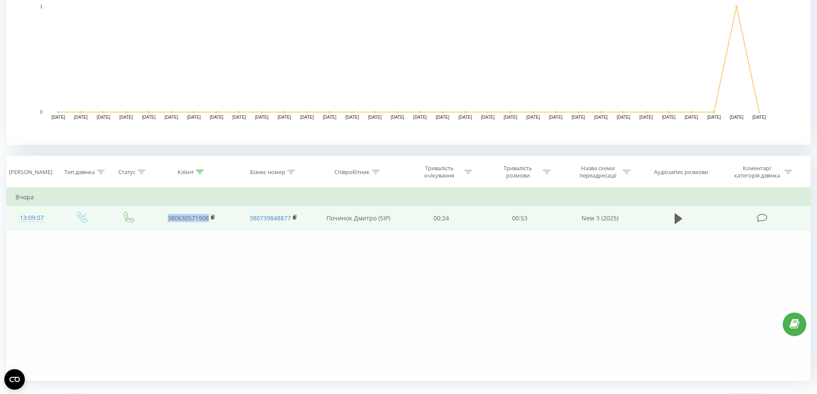
drag, startPoint x: 216, startPoint y: 226, endPoint x: 153, endPoint y: 226, distance: 63.0
click at [153, 226] on td "380630571908" at bounding box center [191, 218] width 81 height 25
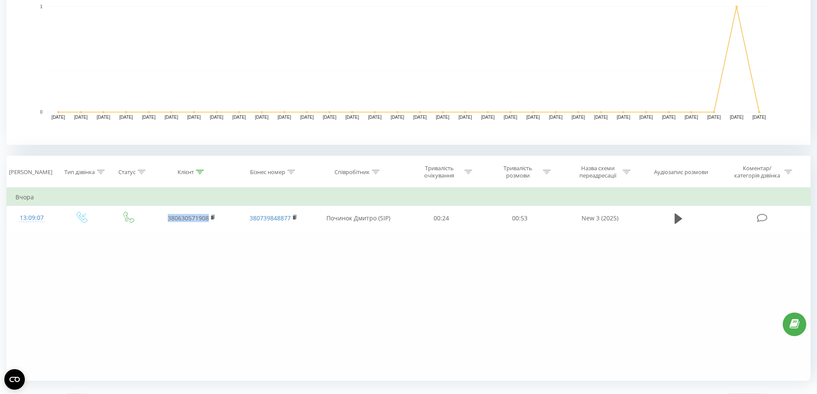
copy link "380630571908"
click at [712, 344] on div "Фільтрувати за умовою Дорівнює Введіть значення Скасувати OK Фільтрувати за умо…" at bounding box center [408, 284] width 804 height 193
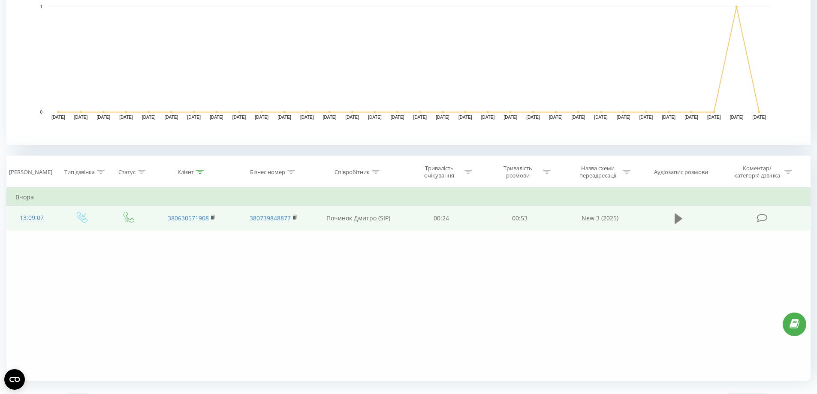
click at [681, 220] on icon at bounding box center [679, 219] width 8 height 12
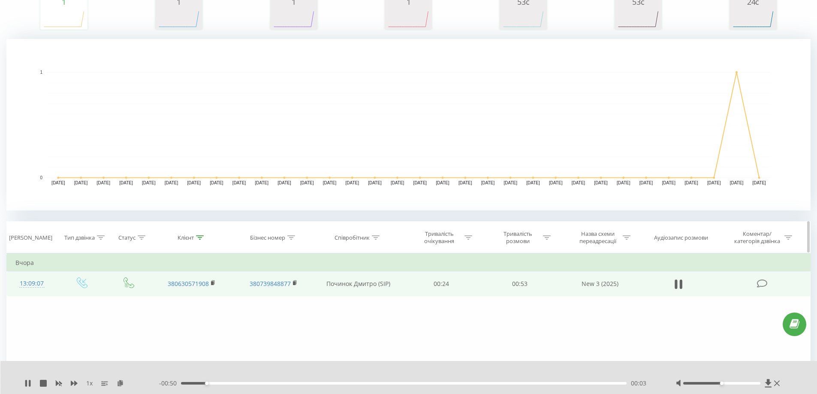
scroll to position [233, 0]
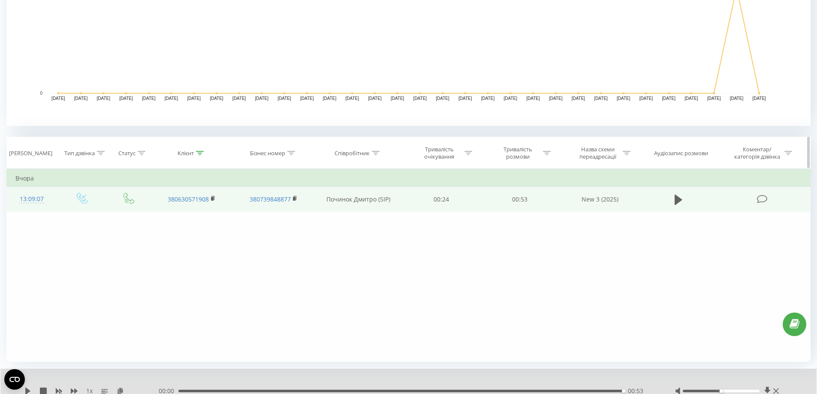
click at [196, 155] on div "Клієнт" at bounding box center [191, 153] width 26 height 7
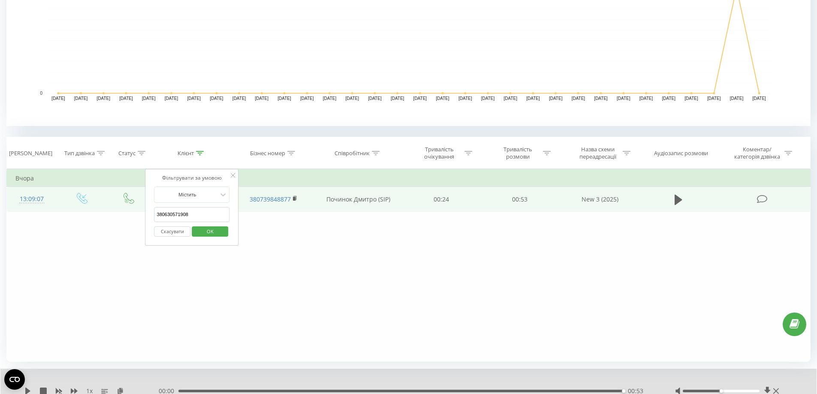
drag, startPoint x: 233, startPoint y: 176, endPoint x: 274, endPoint y: 175, distance: 40.7
click at [234, 176] on icon at bounding box center [233, 175] width 4 height 4
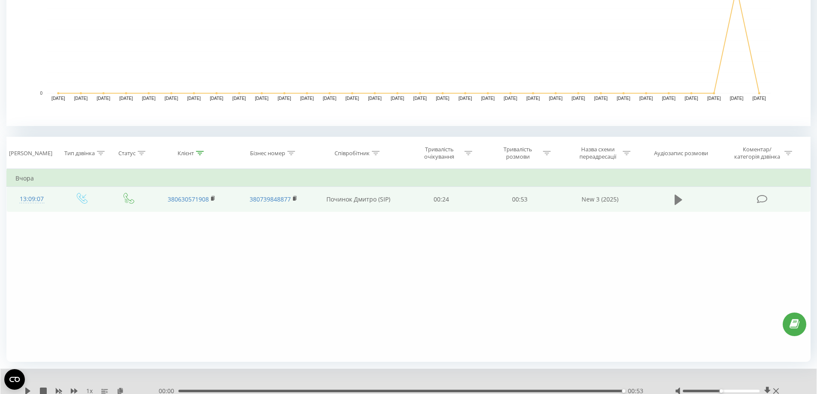
click at [679, 201] on icon at bounding box center [679, 199] width 8 height 10
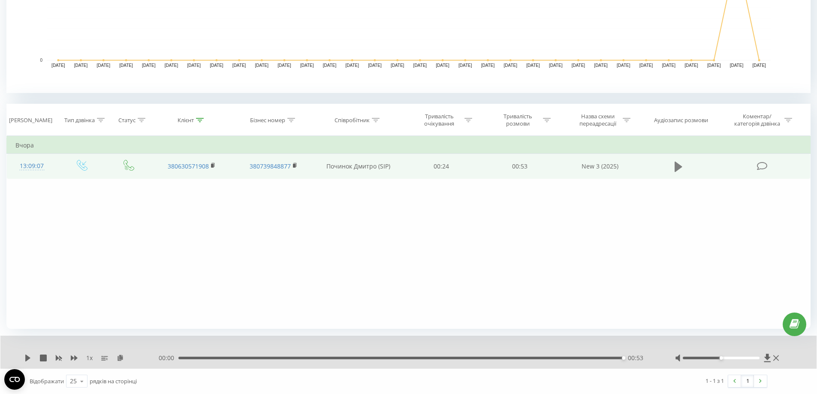
click at [681, 167] on icon at bounding box center [679, 166] width 8 height 10
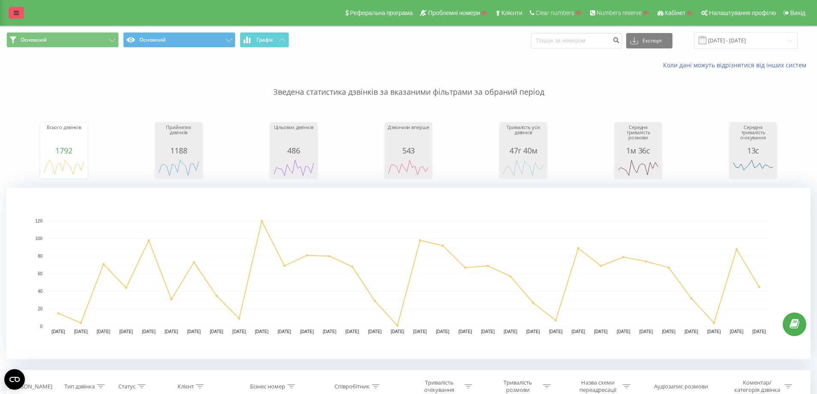
click at [15, 18] on link at bounding box center [16, 13] width 15 height 12
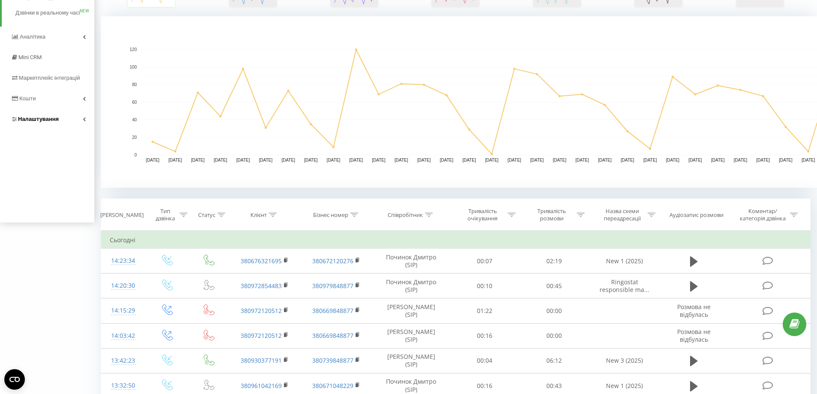
click at [44, 122] on span "Налаштування" at bounding box center [38, 119] width 41 height 6
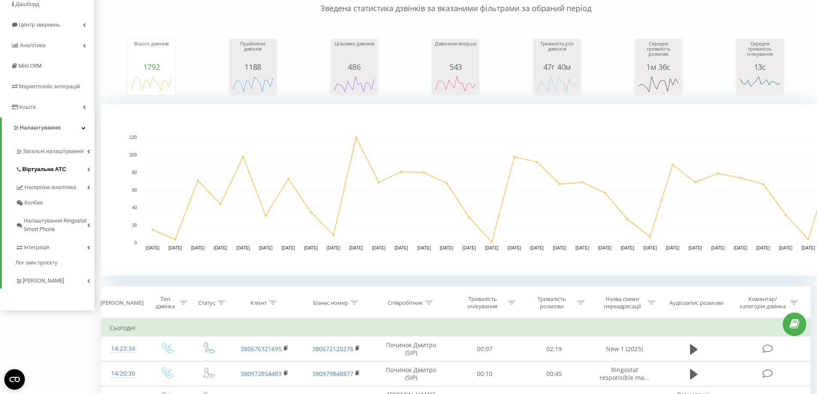
click at [64, 167] on link "Віртуальна АТС" at bounding box center [54, 168] width 79 height 18
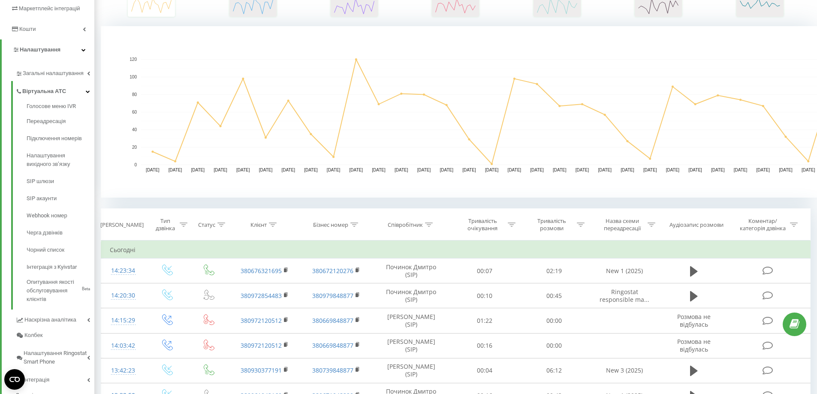
scroll to position [341, 0]
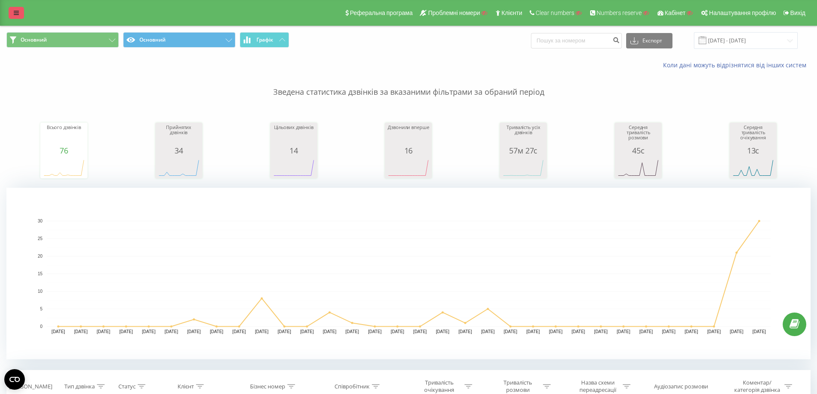
click at [18, 13] on icon at bounding box center [16, 13] width 5 height 6
